Goal: Check status: Check status

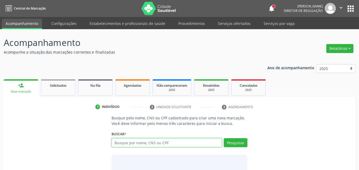
click at [153, 144] on input "text" at bounding box center [167, 142] width 110 height 9
type input "898003702508505"
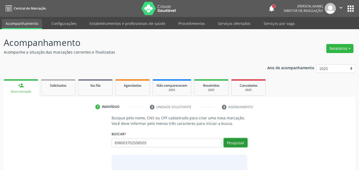
click at [232, 145] on button "Pesquisar" at bounding box center [236, 142] width 24 height 9
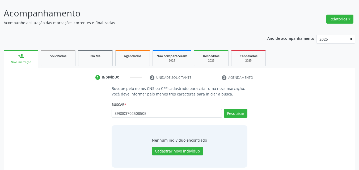
scroll to position [35, 0]
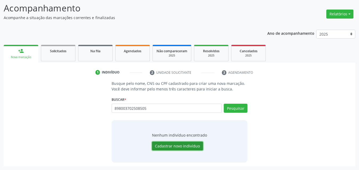
click at [176, 145] on button "Cadastrar novo indivíduo" at bounding box center [177, 146] width 51 height 9
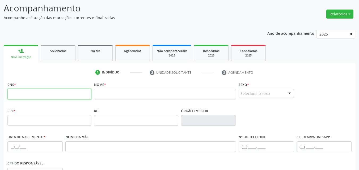
click at [33, 92] on input "text" at bounding box center [49, 94] width 84 height 11
type input "898 0037 0250 8505"
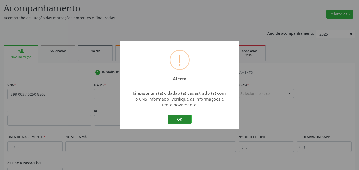
click at [182, 118] on button "OK" at bounding box center [180, 119] width 24 height 9
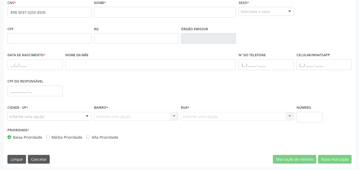
scroll to position [118, 0]
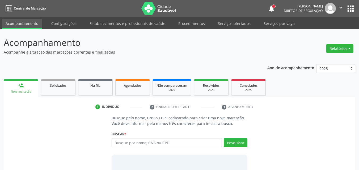
click at [155, 144] on input "text" at bounding box center [167, 142] width 110 height 9
type input "898003702508505"
click at [237, 141] on button "Pesquisar" at bounding box center [236, 142] width 24 height 9
click at [340, 4] on button "" at bounding box center [341, 8] width 10 height 11
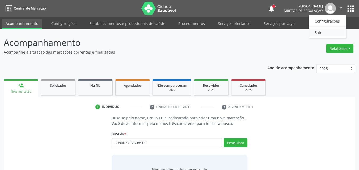
click at [325, 33] on link "Sair" at bounding box center [327, 32] width 37 height 7
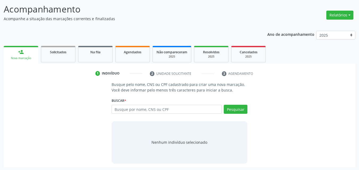
scroll to position [35, 0]
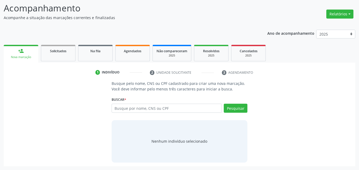
click at [192, 112] on input "text" at bounding box center [167, 108] width 110 height 9
type input "898003702508505"
click at [235, 108] on button "Pesquisar" at bounding box center [236, 108] width 24 height 9
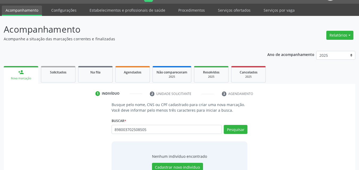
scroll to position [0, 0]
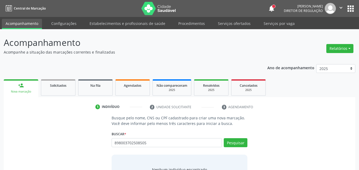
click at [338, 4] on button "" at bounding box center [341, 8] width 10 height 11
click at [327, 32] on link "Sair" at bounding box center [327, 32] width 37 height 7
